Goal: Task Accomplishment & Management: Manage account settings

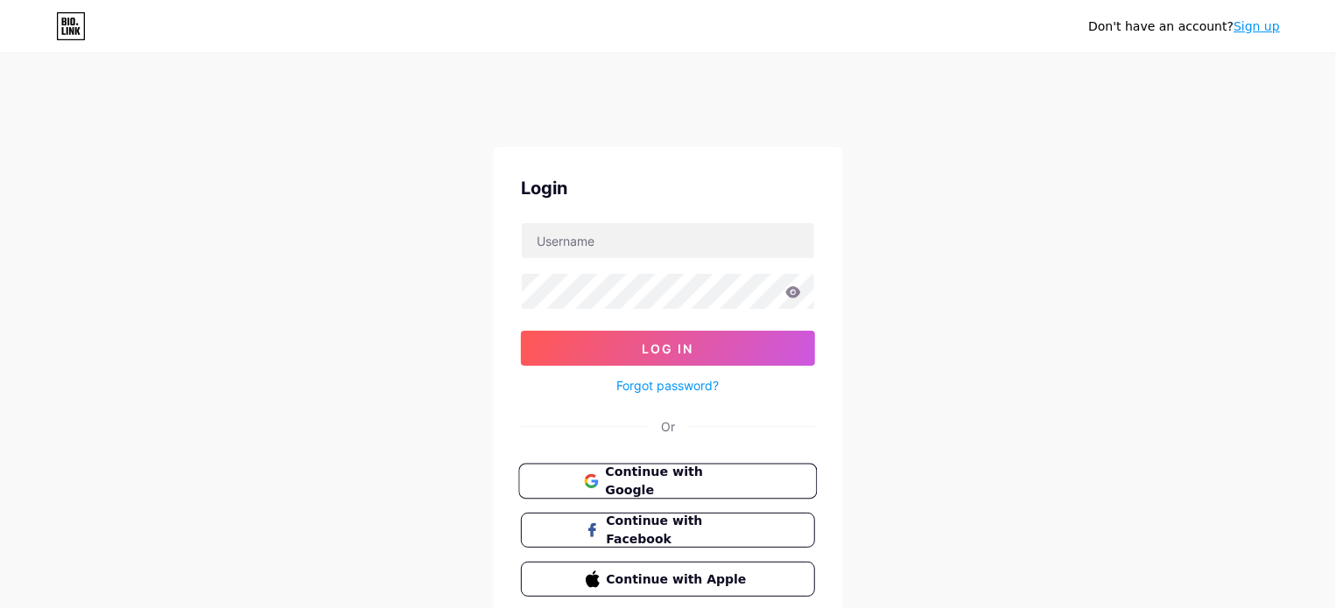
click at [744, 465] on button "Continue with Google" at bounding box center [667, 482] width 299 height 36
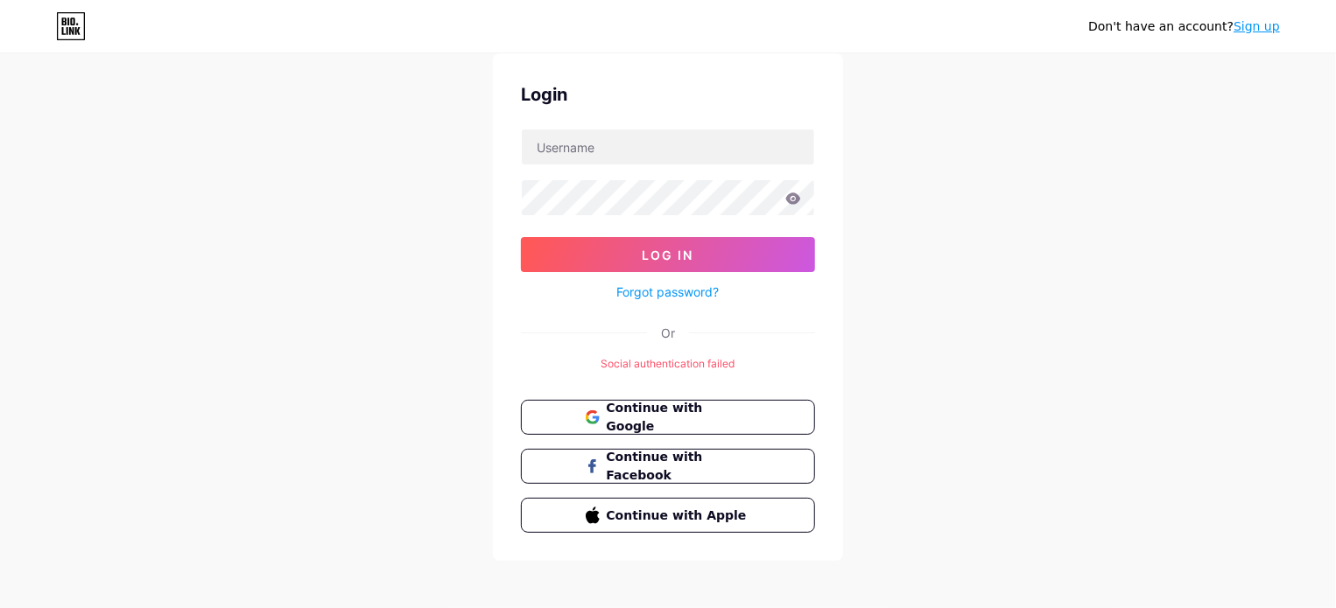
scroll to position [100, 0]
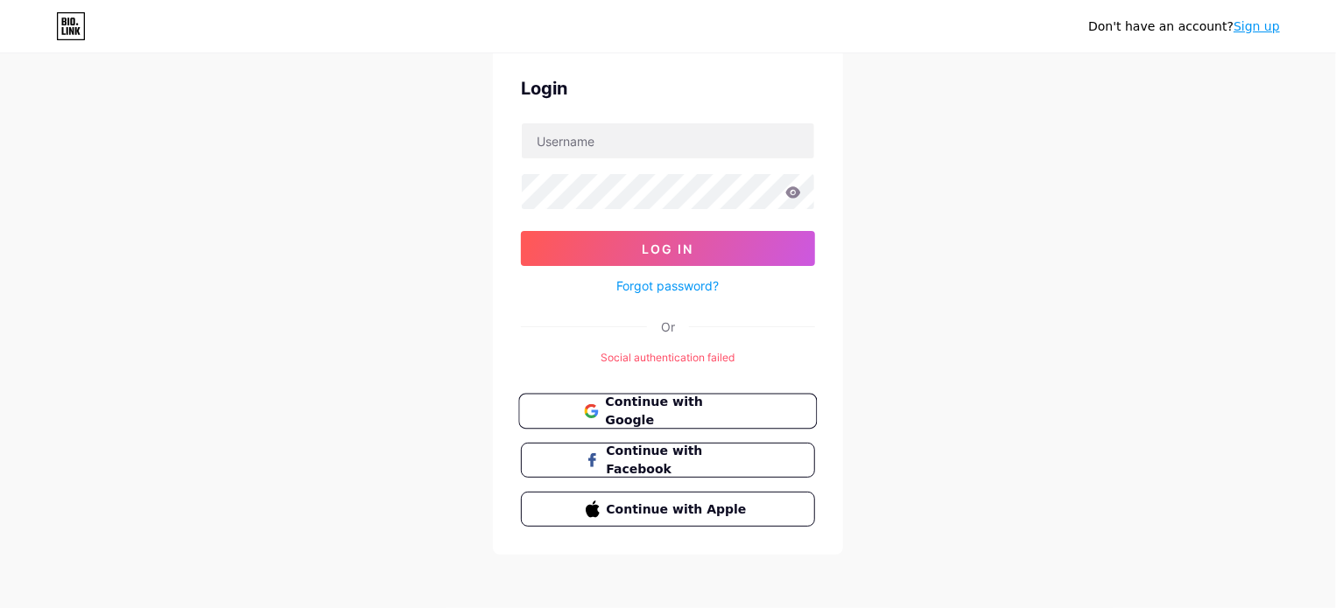
click at [680, 406] on span "Continue with Google" at bounding box center [678, 412] width 146 height 38
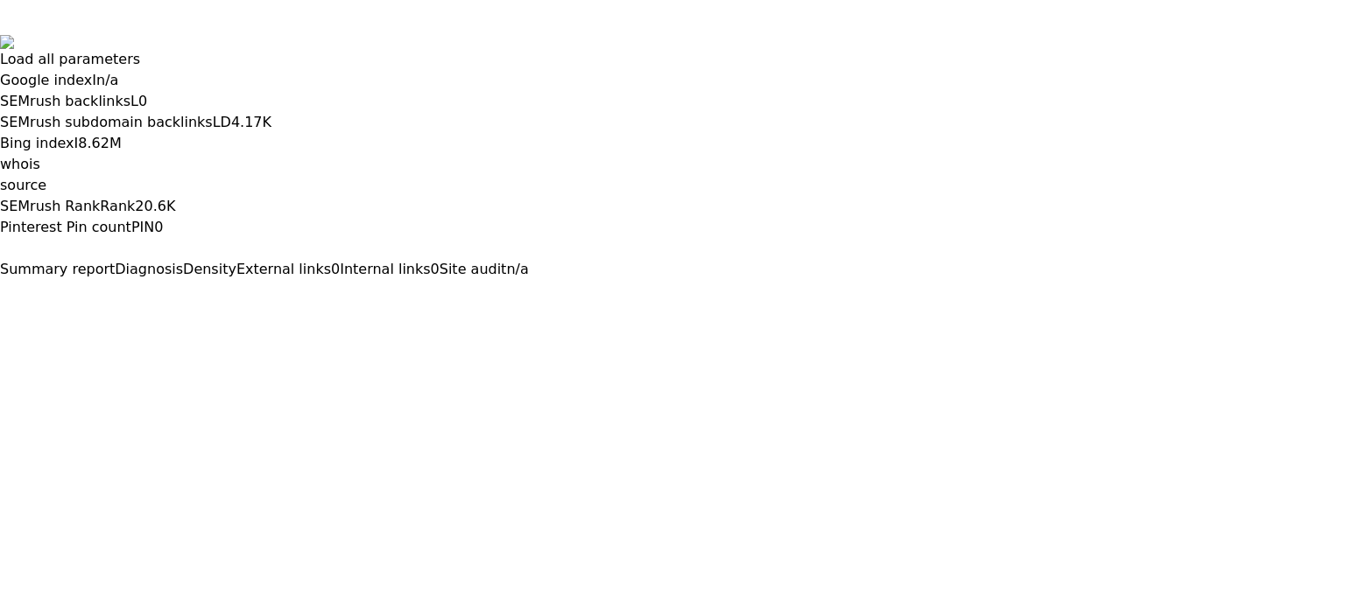
click at [0, 295] on button at bounding box center [0, 295] width 0 height 0
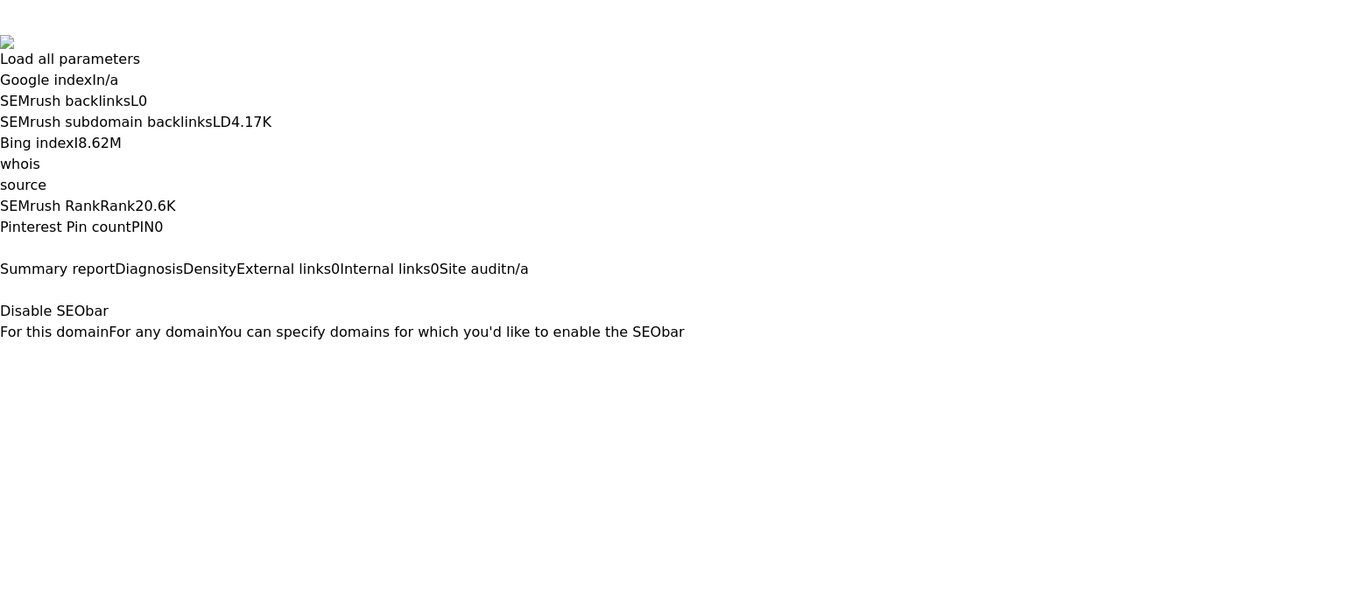
click at [109, 322] on button "For this domain" at bounding box center [54, 332] width 109 height 21
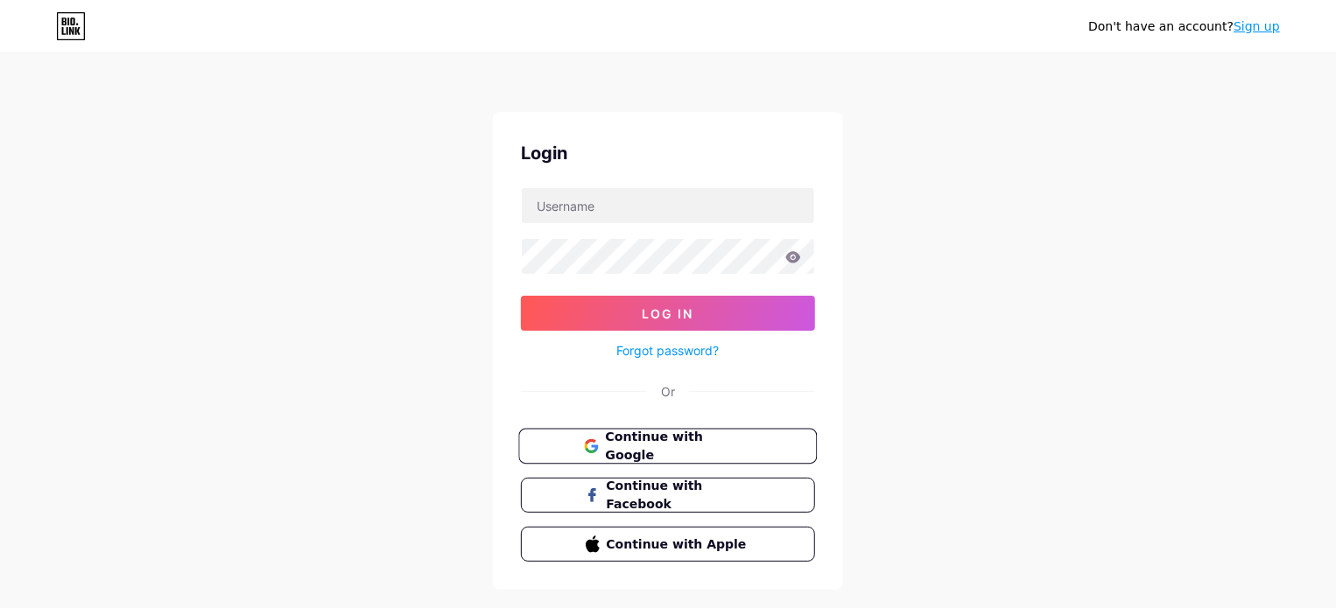
click at [694, 439] on span "Continue with Google" at bounding box center [678, 447] width 146 height 38
click at [67, 32] on icon at bounding box center [68, 31] width 2 height 8
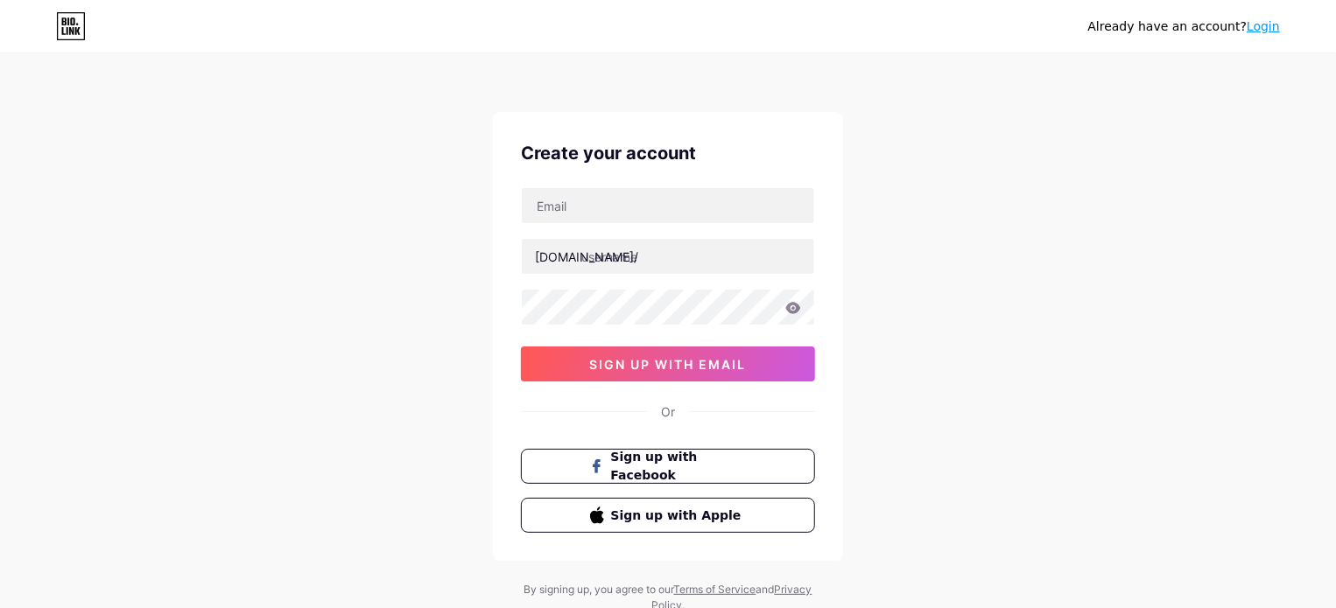
click at [983, 349] on div "Already have an account? Login Create your account [DOMAIN_NAME]/ sign up with …" at bounding box center [668, 335] width 1336 height 670
click at [581, 199] on input "text" at bounding box center [668, 205] width 292 height 35
type input "[EMAIL_ADDRESS][DOMAIN_NAME]"
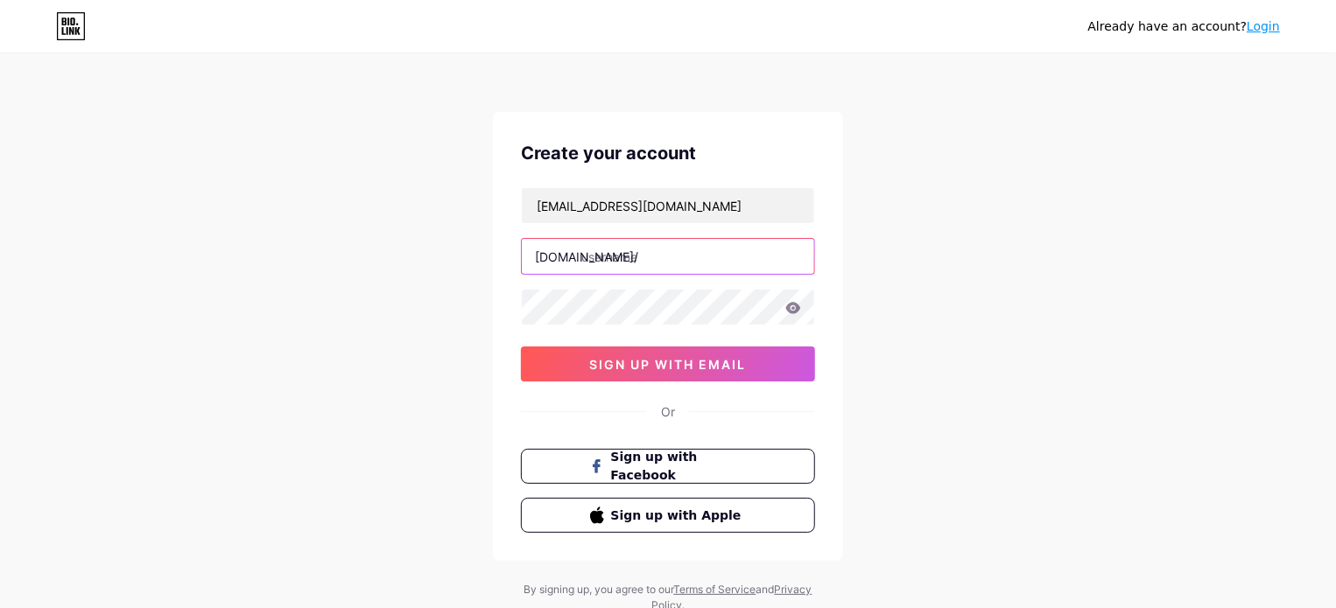
click at [658, 248] on input "text" at bounding box center [668, 256] width 292 height 35
type input "healthnwe"
click at [988, 257] on div "Already have an account? Login Create your account zaidh120@gmail.com bio.link/…" at bounding box center [668, 335] width 1336 height 670
click at [966, 321] on div "Already have an account? Login Create your account zaidh120@gmail.com bio.link/…" at bounding box center [668, 335] width 1336 height 670
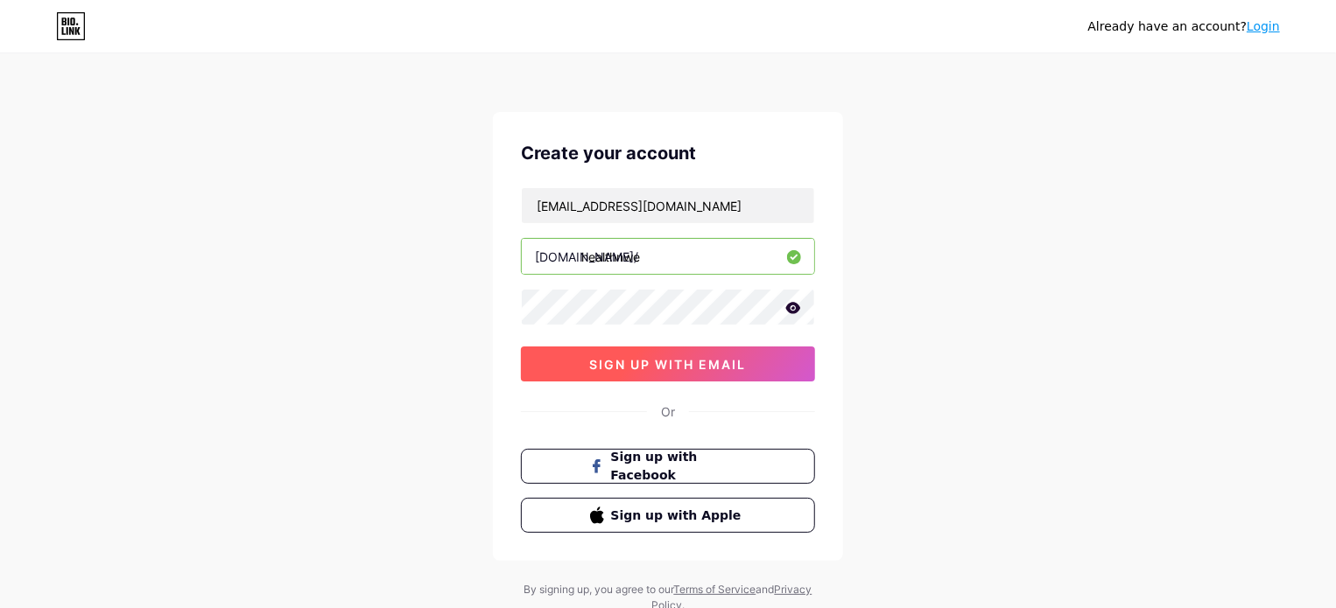
click at [776, 366] on button "sign up with email" at bounding box center [668, 364] width 294 height 35
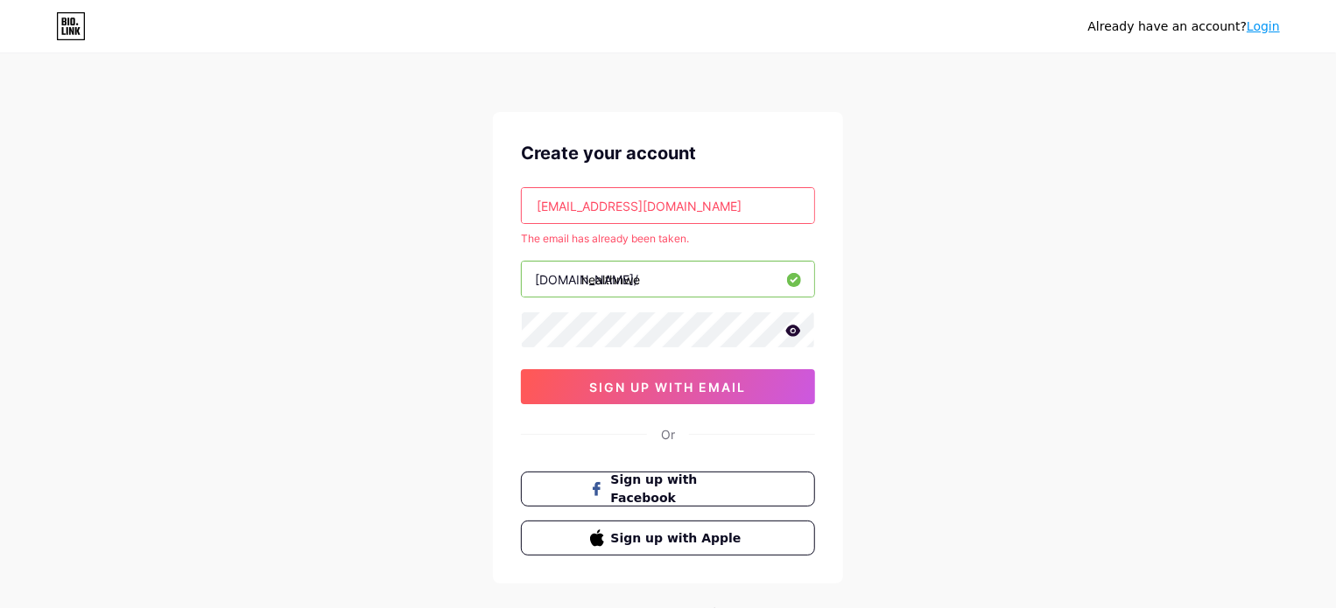
click at [1268, 34] on div "Already have an account? Login" at bounding box center [1184, 27] width 192 height 18
click at [1268, 30] on link "Login" at bounding box center [1263, 26] width 33 height 14
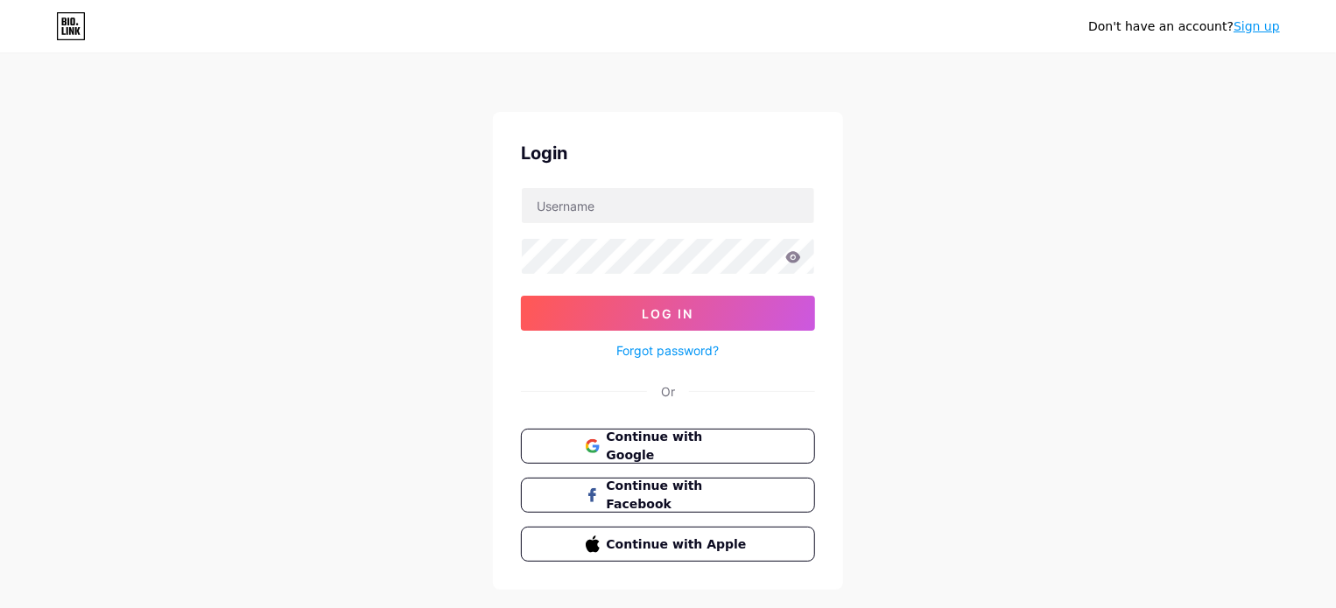
click at [896, 376] on div "Don't have an account? Sign up Login Log In Forgot password? Or Continue with G…" at bounding box center [668, 323] width 1336 height 646
click at [656, 438] on span "Continue with Google" at bounding box center [678, 447] width 146 height 38
click at [610, 216] on input "text" at bounding box center [668, 205] width 292 height 35
type input "[EMAIL_ADDRESS][DOMAIN_NAME]"
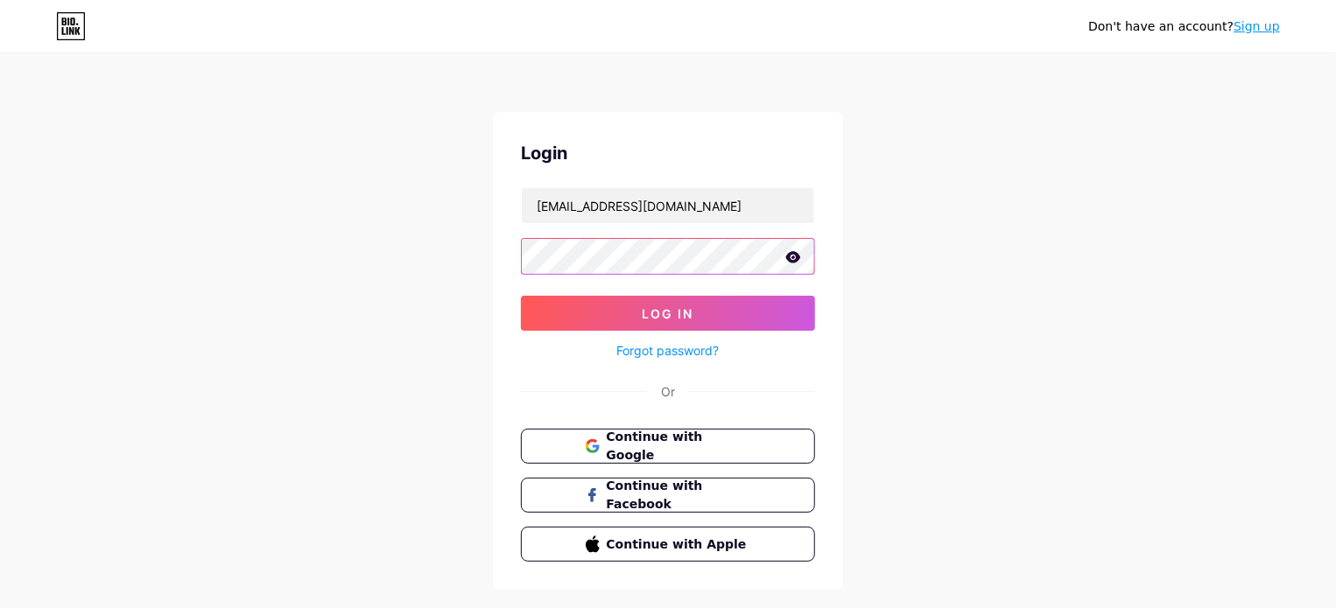
click at [521, 296] on button "Log In" at bounding box center [668, 313] width 294 height 35
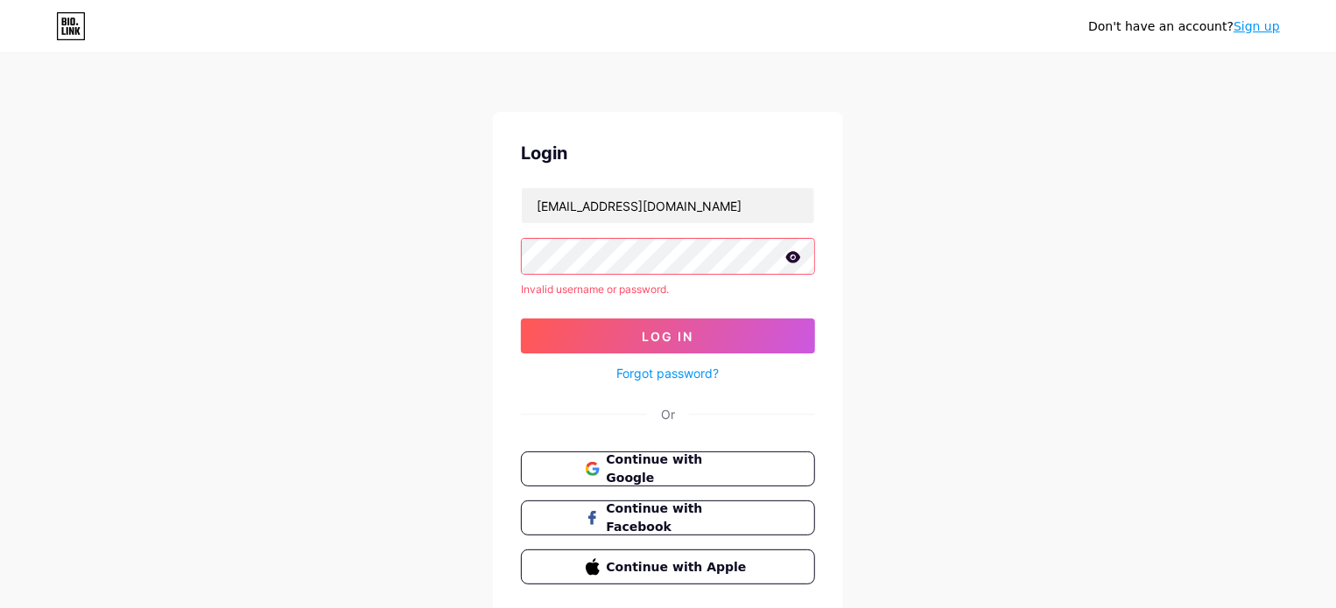
click at [792, 255] on icon at bounding box center [793, 257] width 16 height 12
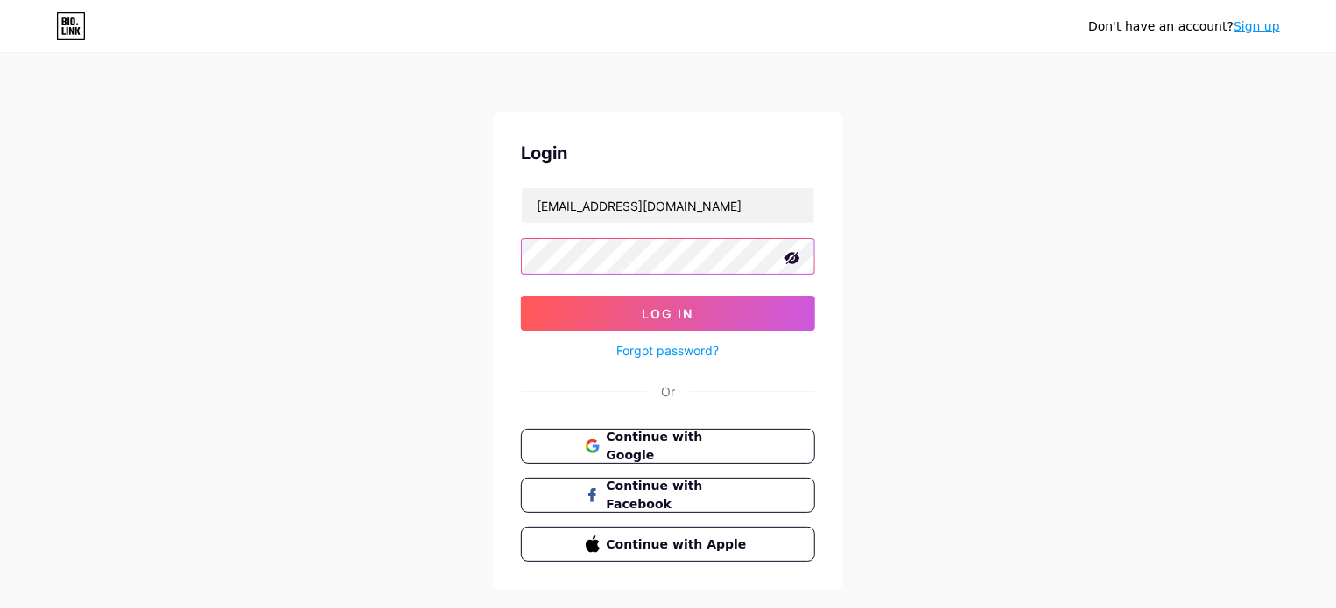
click at [521, 296] on button "Log In" at bounding box center [668, 313] width 294 height 35
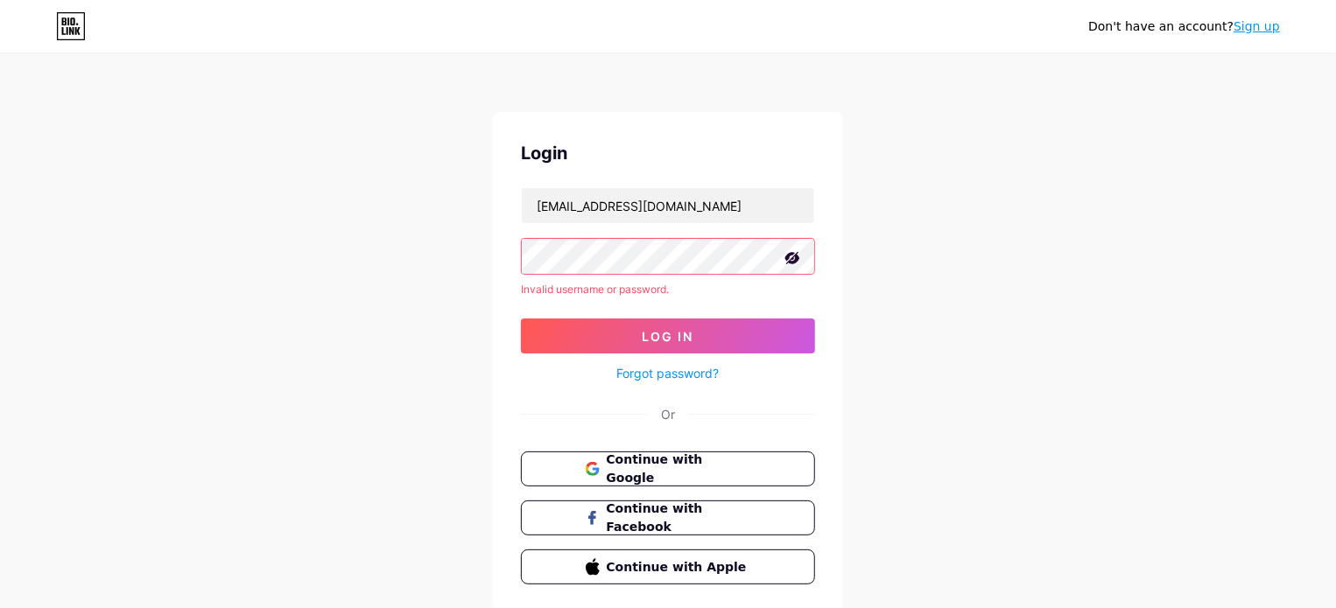
click at [710, 371] on link "Forgot password?" at bounding box center [668, 373] width 102 height 18
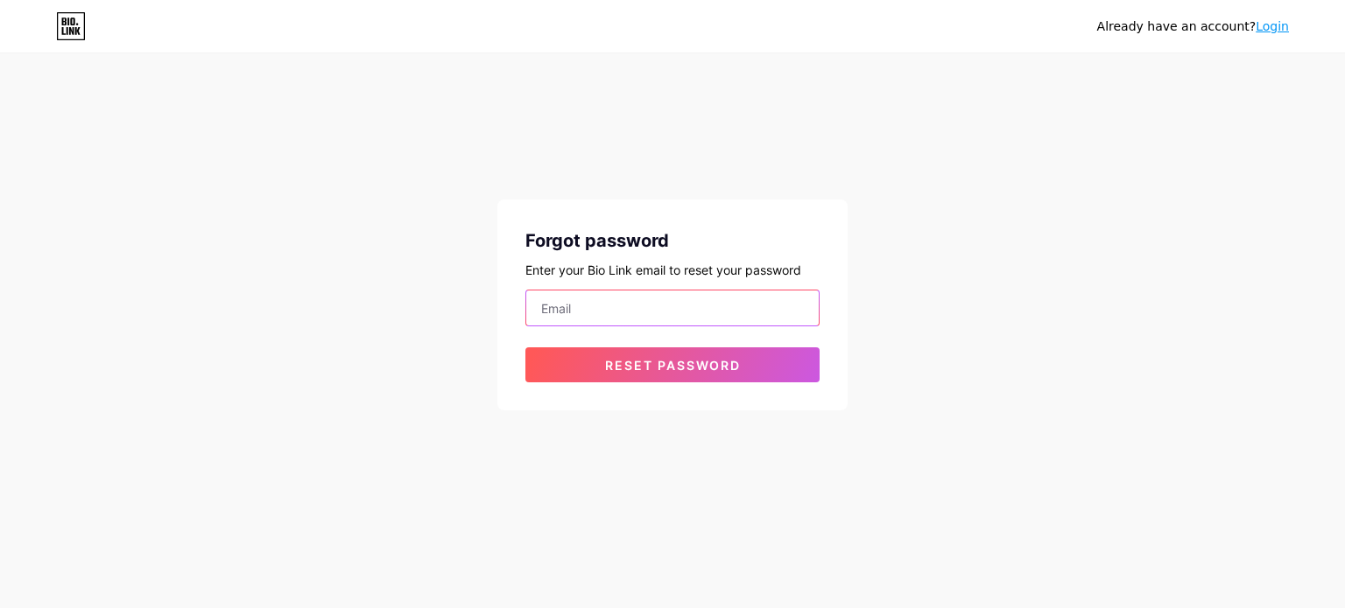
click at [595, 309] on input "email" at bounding box center [672, 308] width 292 height 35
type input "[EMAIL_ADDRESS][DOMAIN_NAME]"
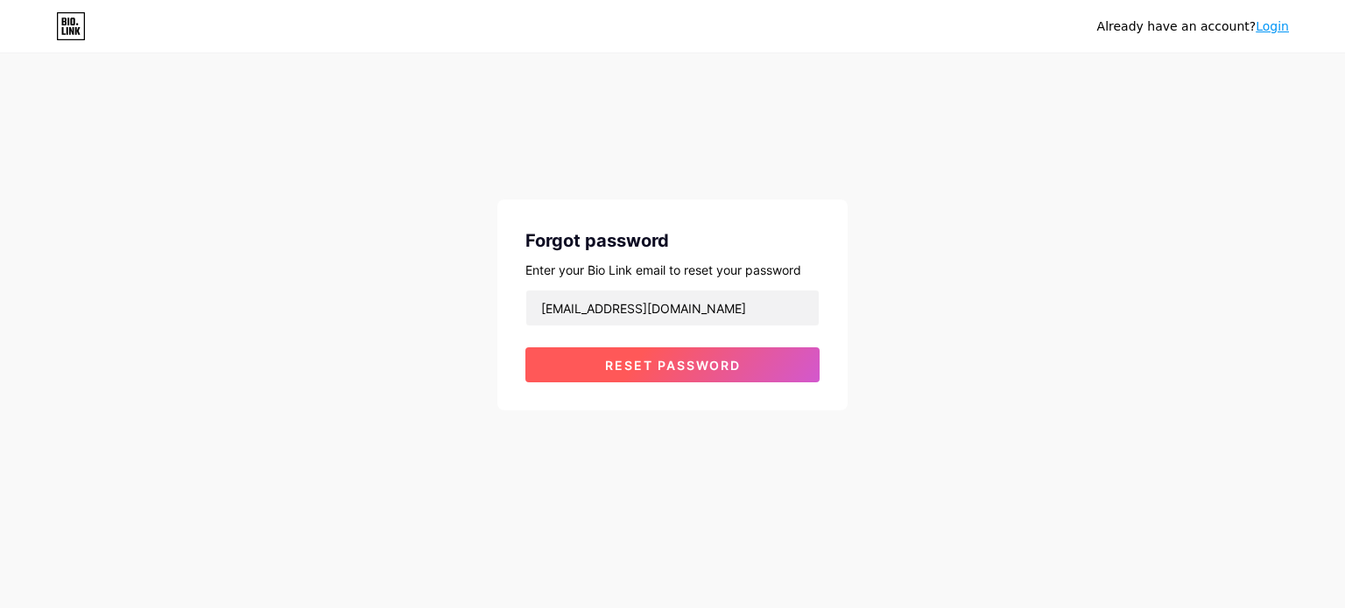
click at [665, 355] on button "Reset password" at bounding box center [672, 365] width 294 height 35
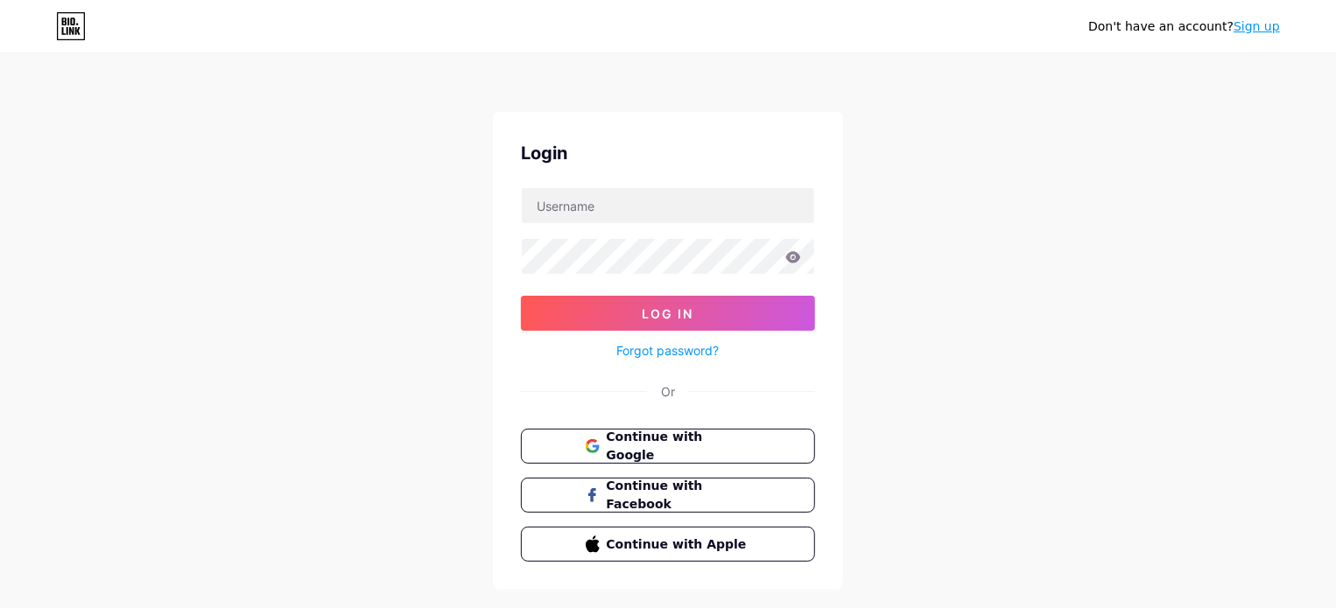
click at [935, 280] on div "Don't have an account? Sign up Login Log In Forgot password? Or Continue with G…" at bounding box center [668, 323] width 1336 height 646
click at [525, 199] on input "text" at bounding box center [668, 205] width 292 height 35
type input "[EMAIL_ADDRESS][DOMAIN_NAME]"
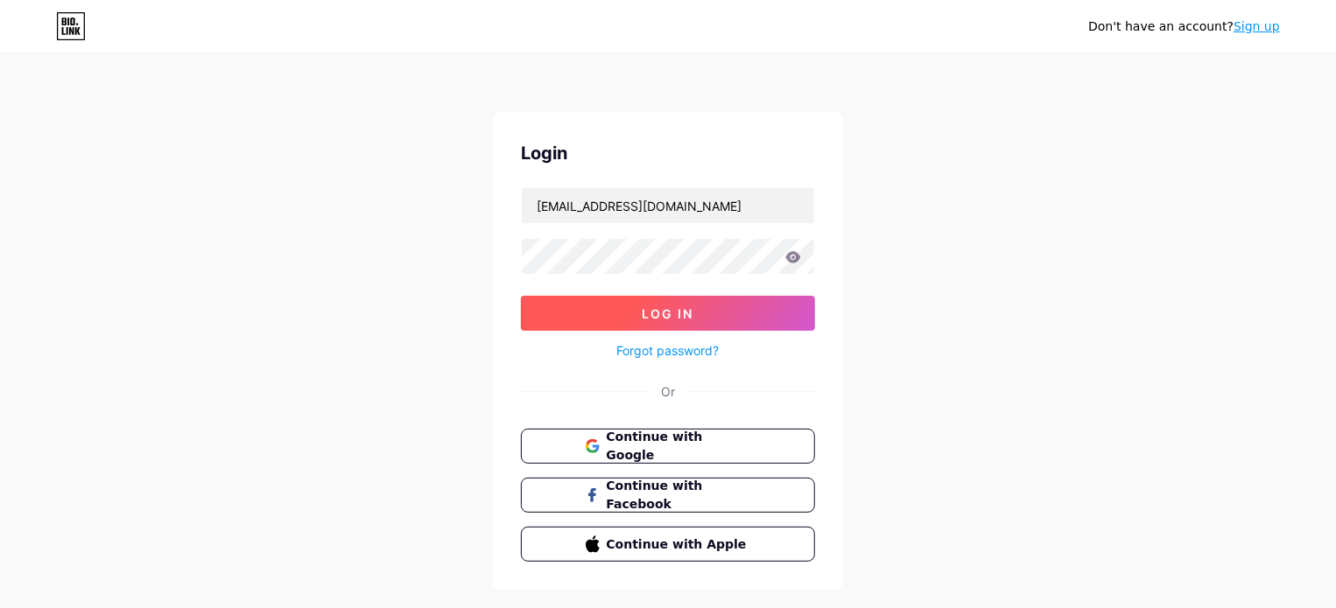
click at [763, 300] on button "Log In" at bounding box center [668, 313] width 294 height 35
click at [687, 419] on div "Login [EMAIL_ADDRESS][DOMAIN_NAME] Log In Forgot password? Or Continue with Goo…" at bounding box center [668, 351] width 350 height 478
click at [679, 455] on button "Continue with Google" at bounding box center [667, 447] width 299 height 36
click at [639, 304] on button "Log In" at bounding box center [668, 313] width 294 height 35
click at [685, 314] on span "Log In" at bounding box center [669, 313] width 52 height 15
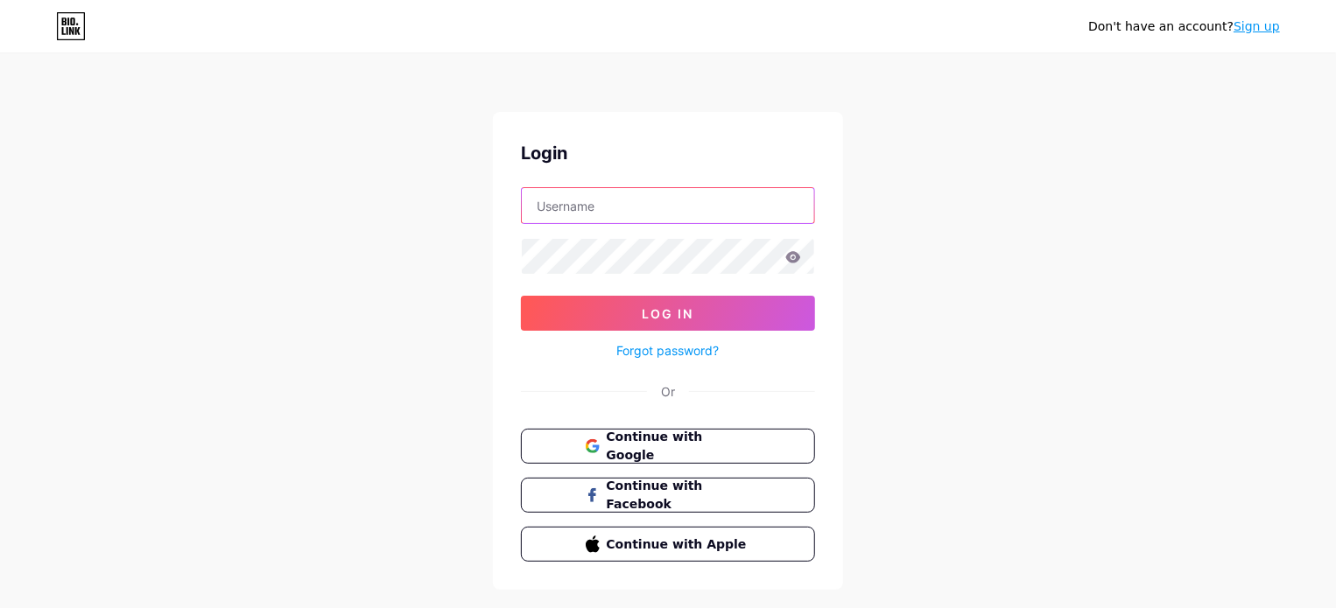
type input "zaidh120@gmail.com"
type input "[EMAIL_ADDRESS][DOMAIN_NAME]"
click at [70, 25] on icon at bounding box center [71, 26] width 30 height 28
type input "[EMAIL_ADDRESS][DOMAIN_NAME]"
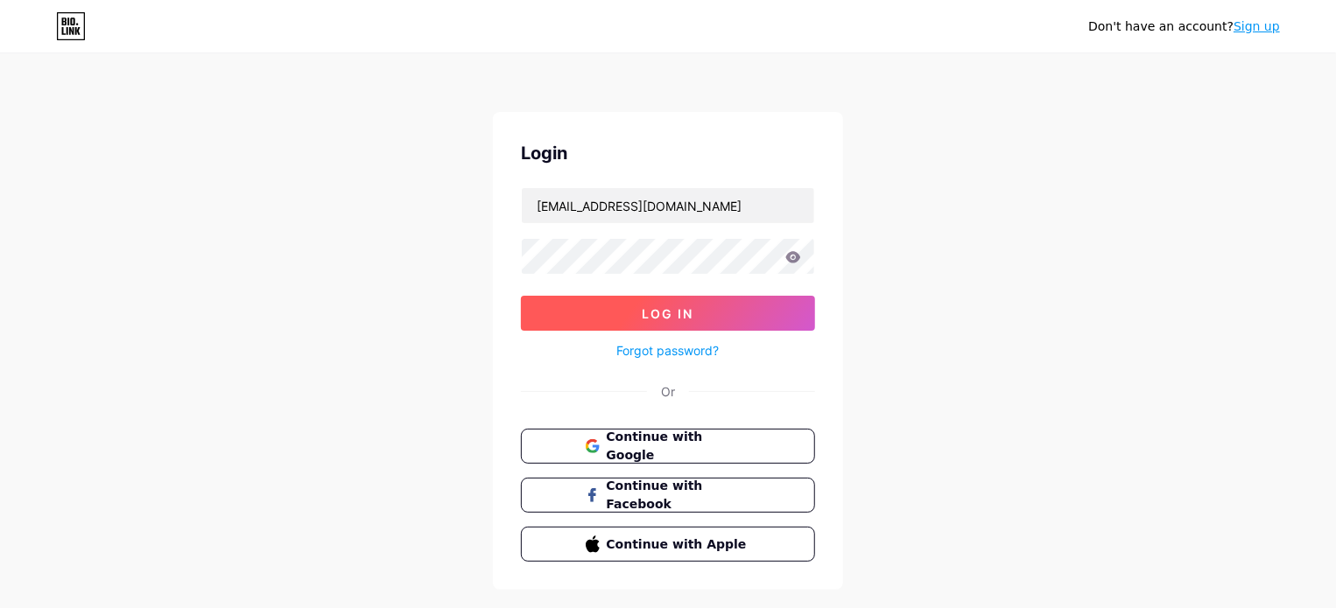
click at [763, 325] on button "Log In" at bounding box center [668, 313] width 294 height 35
click at [984, 297] on div "Don't have an account? Sign up Login [EMAIL_ADDRESS][DOMAIN_NAME] Log In Forgot…" at bounding box center [668, 323] width 1336 height 646
